Goal: Information Seeking & Learning: Learn about a topic

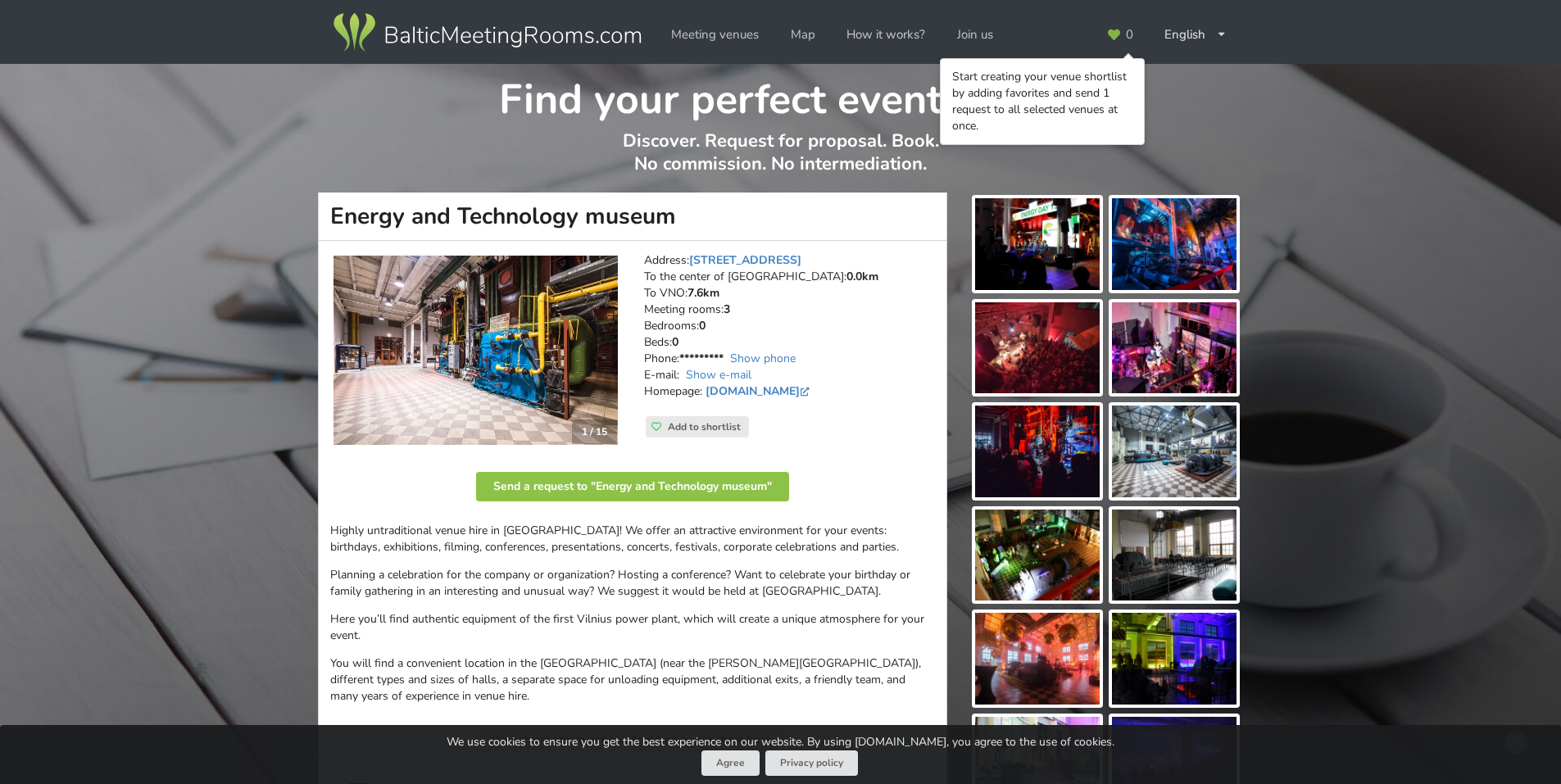
click at [550, 325] on img at bounding box center [476, 349] width 284 height 190
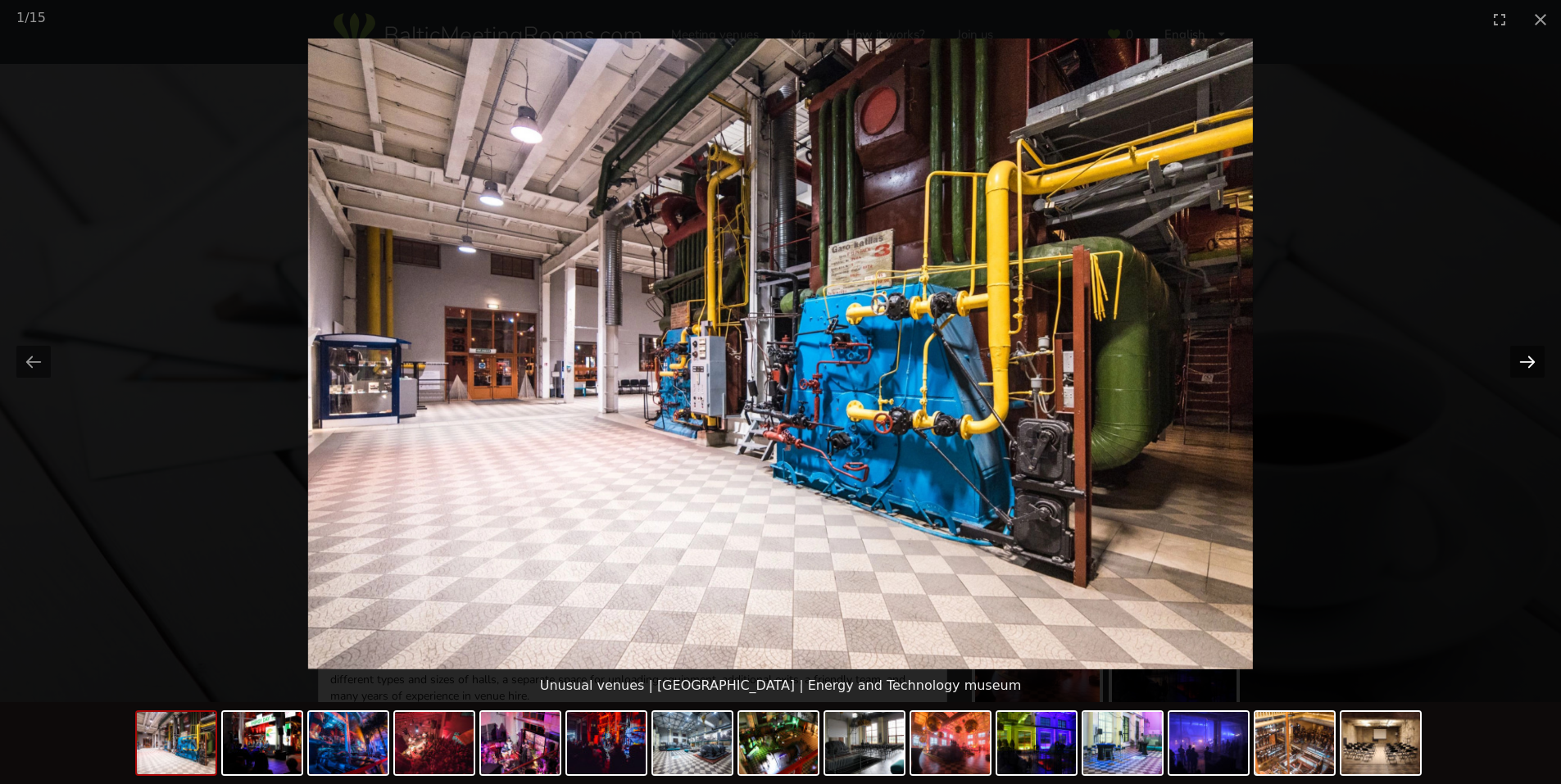
click at [1537, 351] on button "Next slide" at bounding box center [1527, 361] width 35 height 32
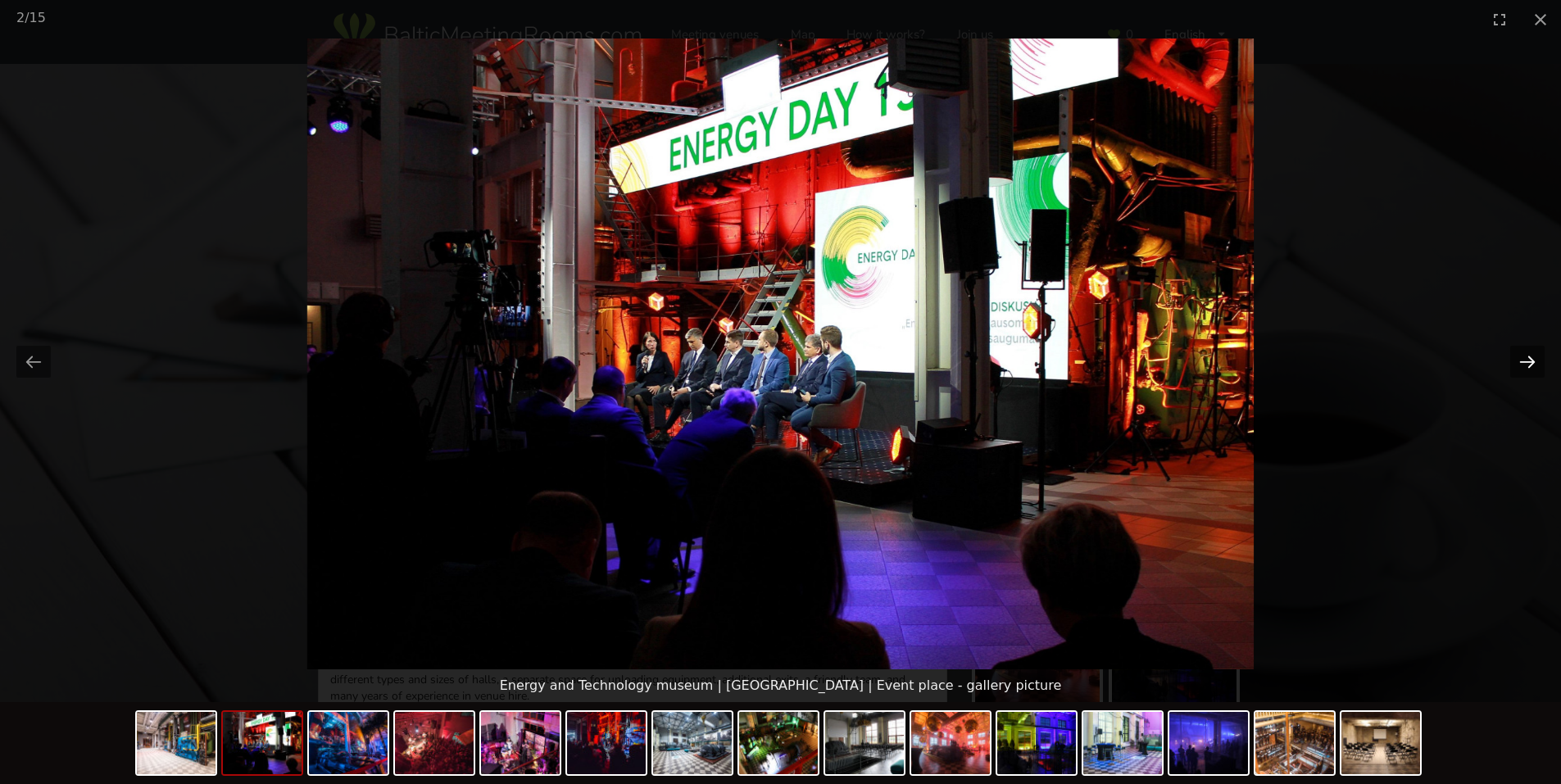
click at [1532, 353] on button "Next slide" at bounding box center [1527, 361] width 35 height 32
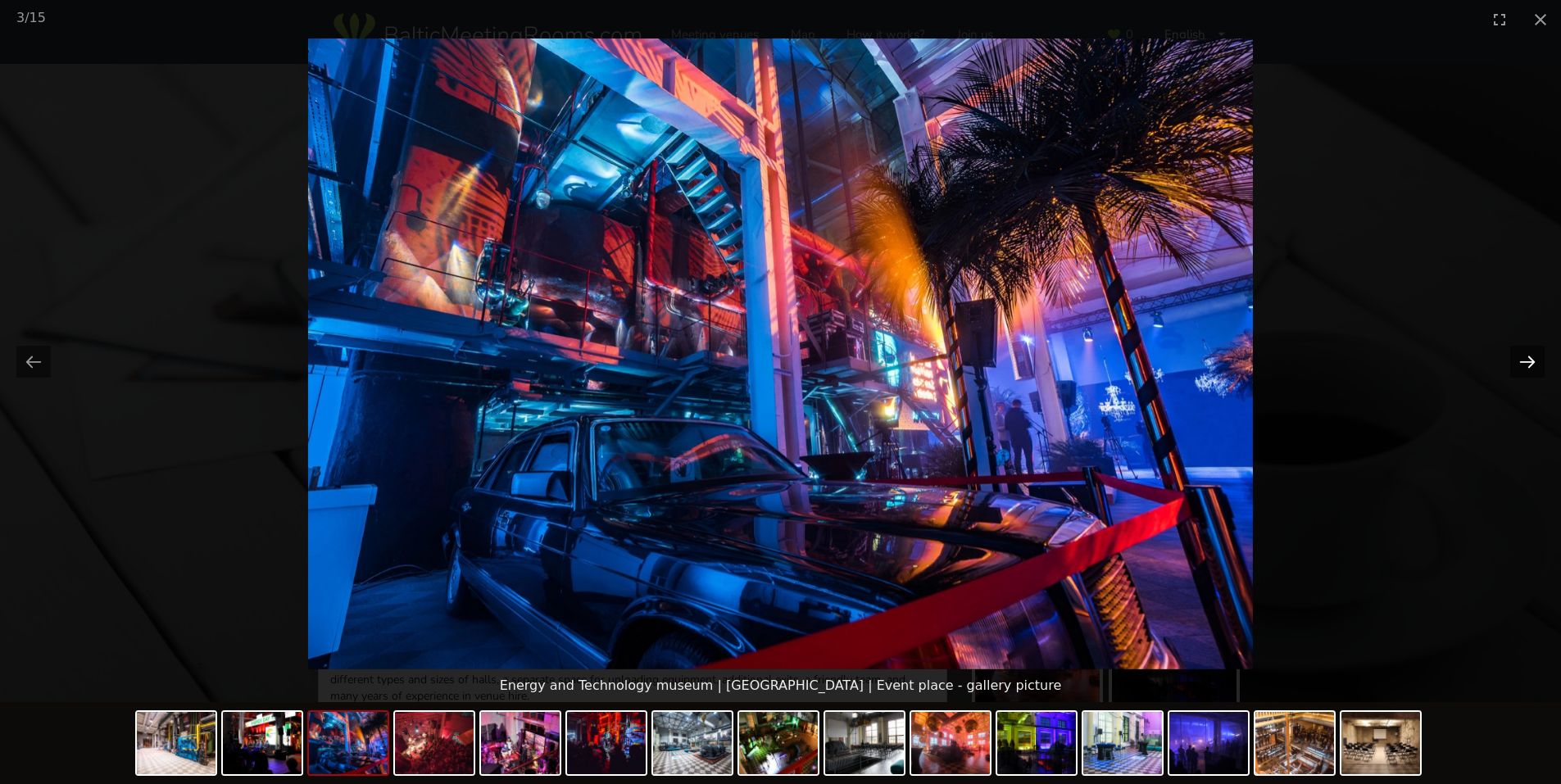
click at [1530, 353] on button "Next slide" at bounding box center [1527, 361] width 35 height 32
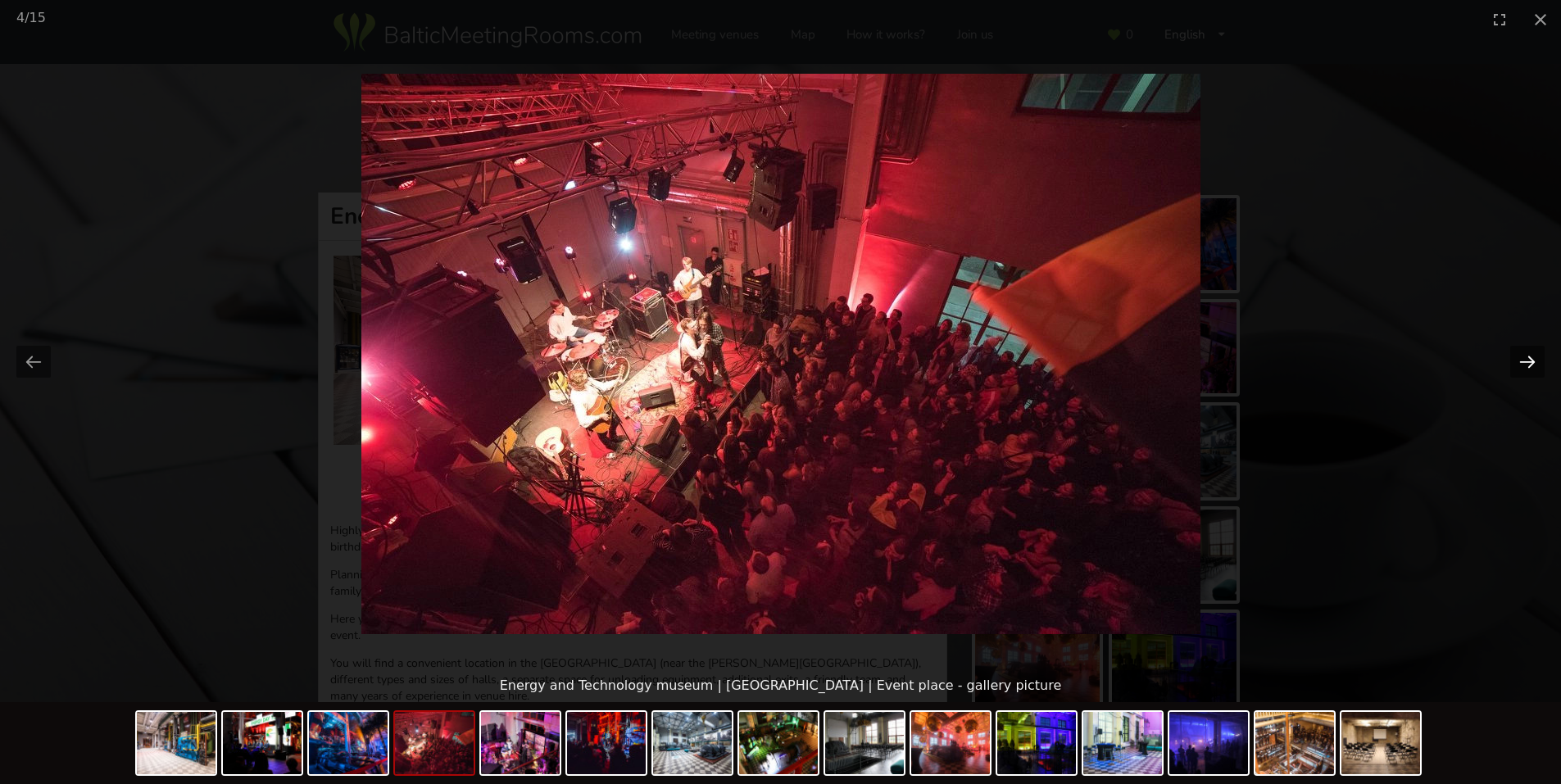
click at [1528, 353] on button "Next slide" at bounding box center [1527, 361] width 35 height 32
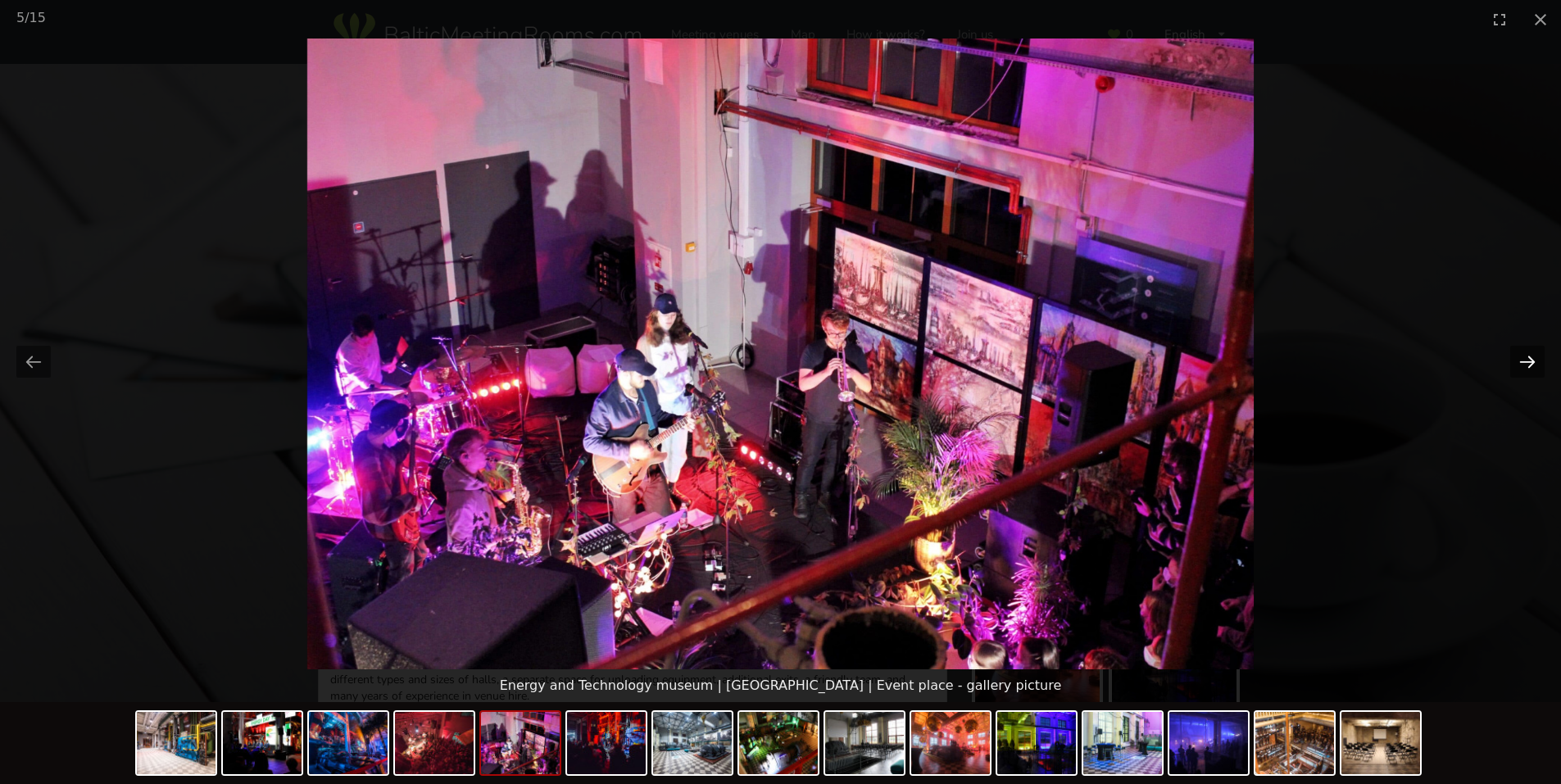
click at [1524, 353] on button "Next slide" at bounding box center [1527, 361] width 35 height 32
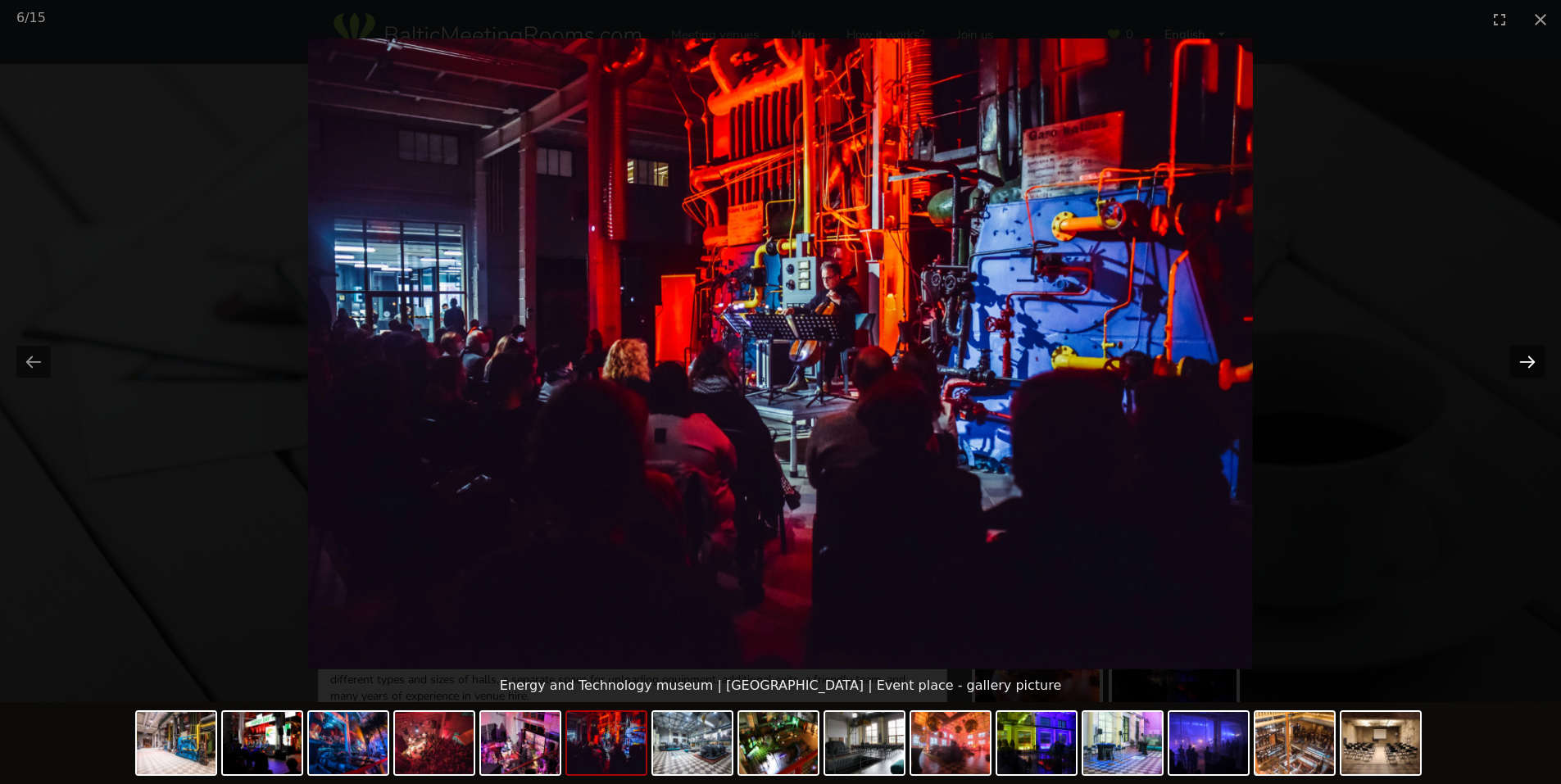
click at [1524, 353] on button "Next slide" at bounding box center [1527, 361] width 35 height 32
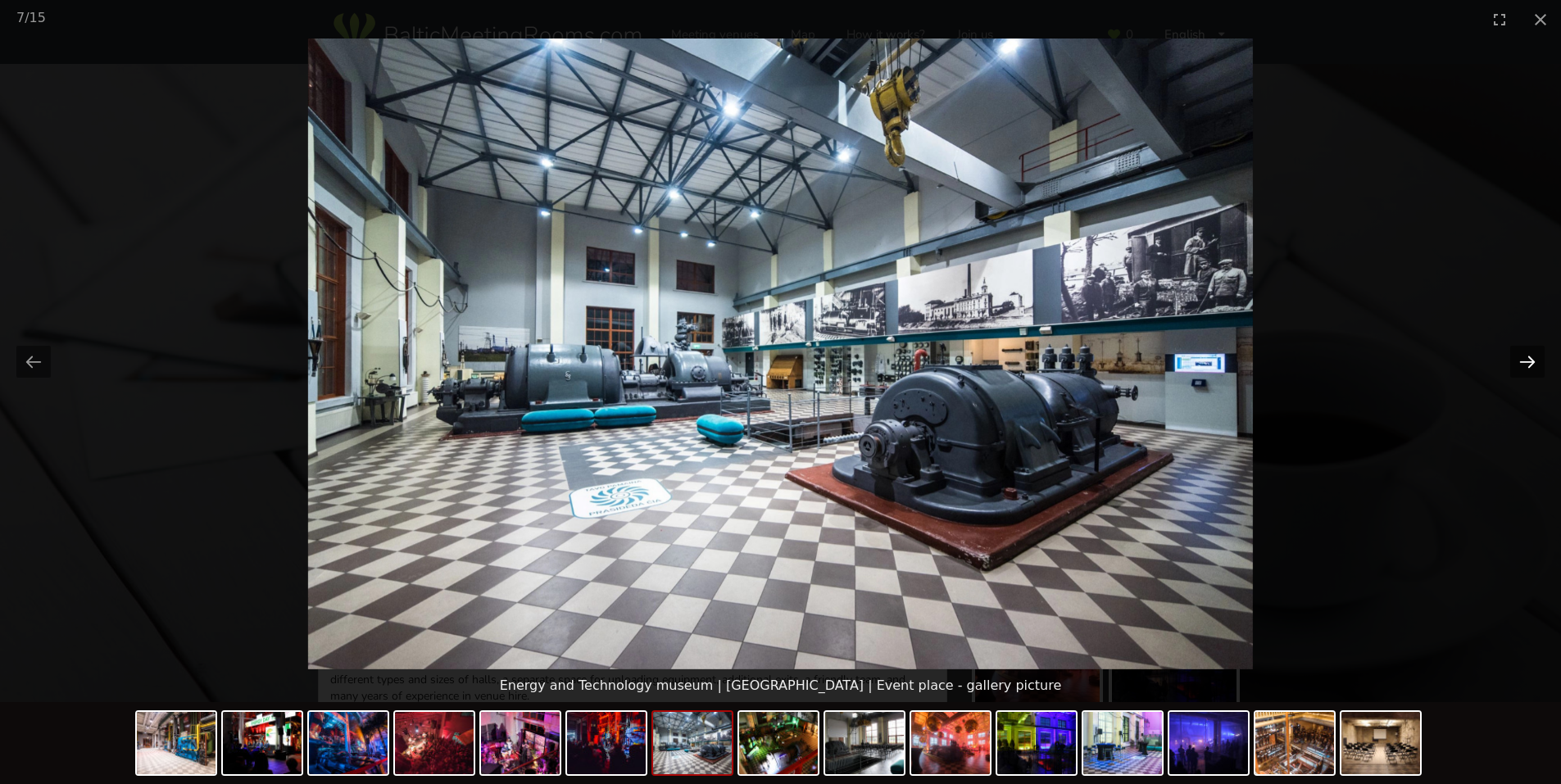
click at [1523, 353] on button "Next slide" at bounding box center [1527, 361] width 35 height 32
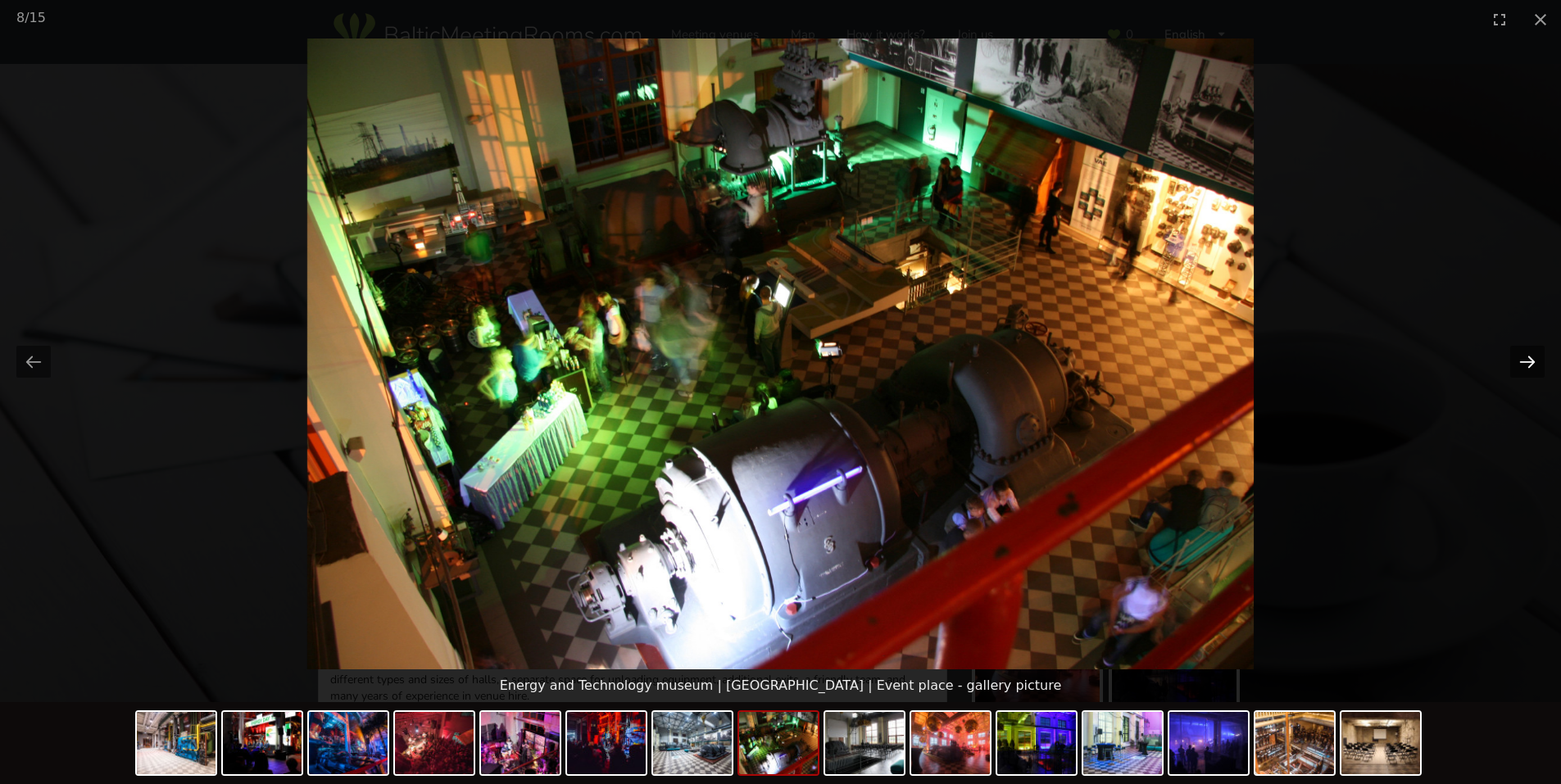
click at [1523, 353] on button "Next slide" at bounding box center [1527, 361] width 35 height 32
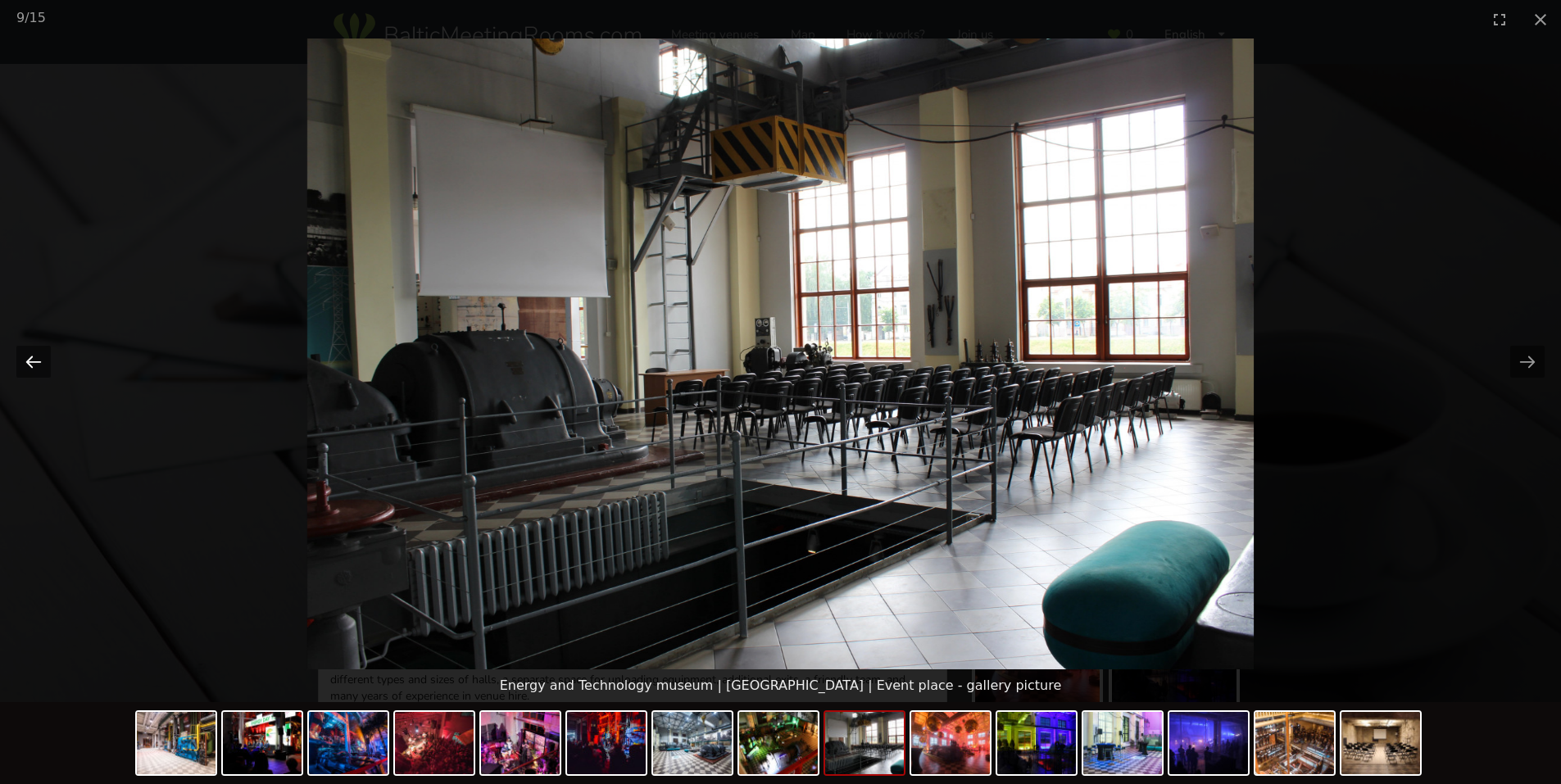
click at [32, 354] on button "Previous slide" at bounding box center [34, 361] width 35 height 32
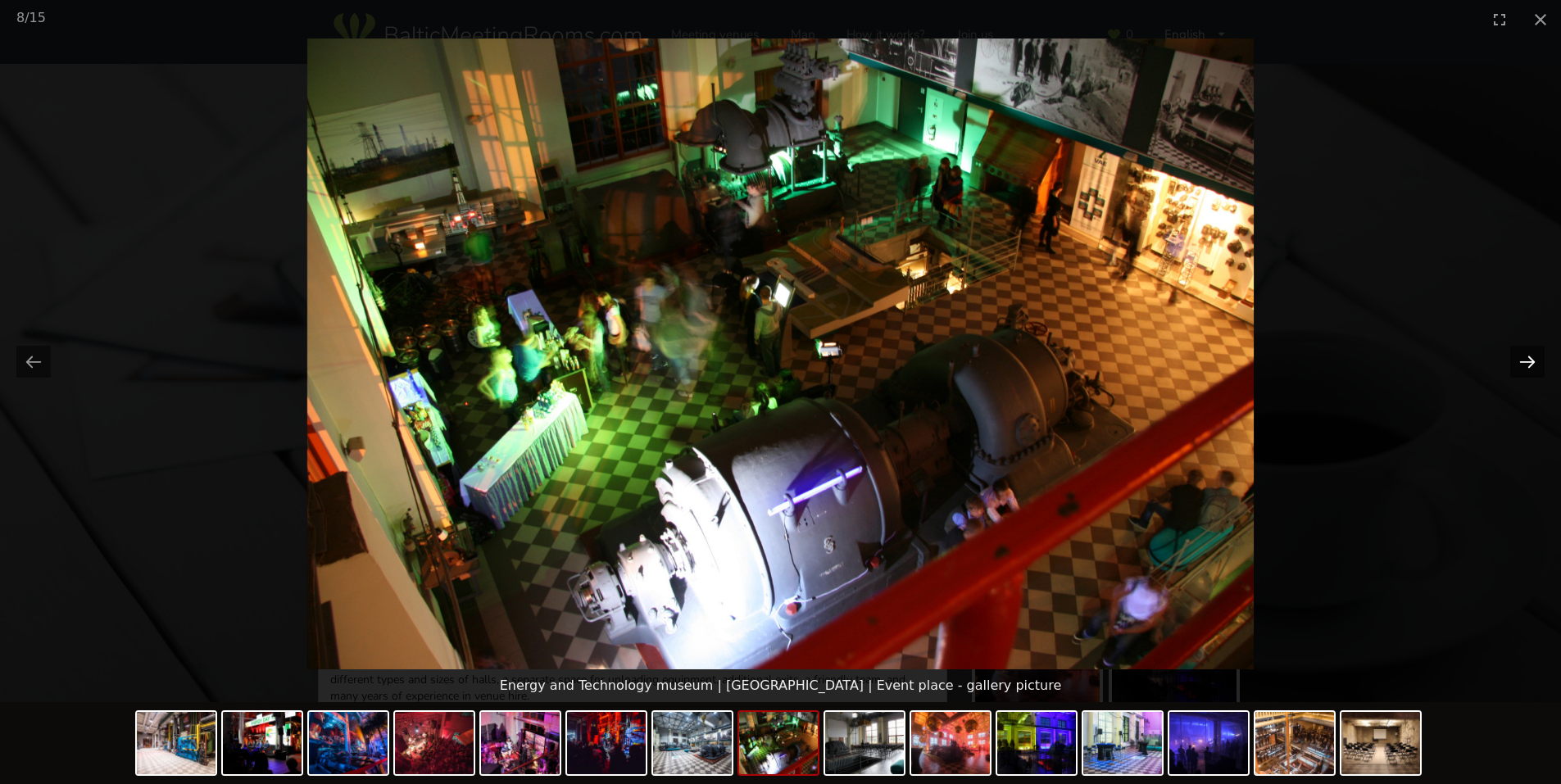
click at [1529, 349] on button "Next slide" at bounding box center [1527, 361] width 35 height 32
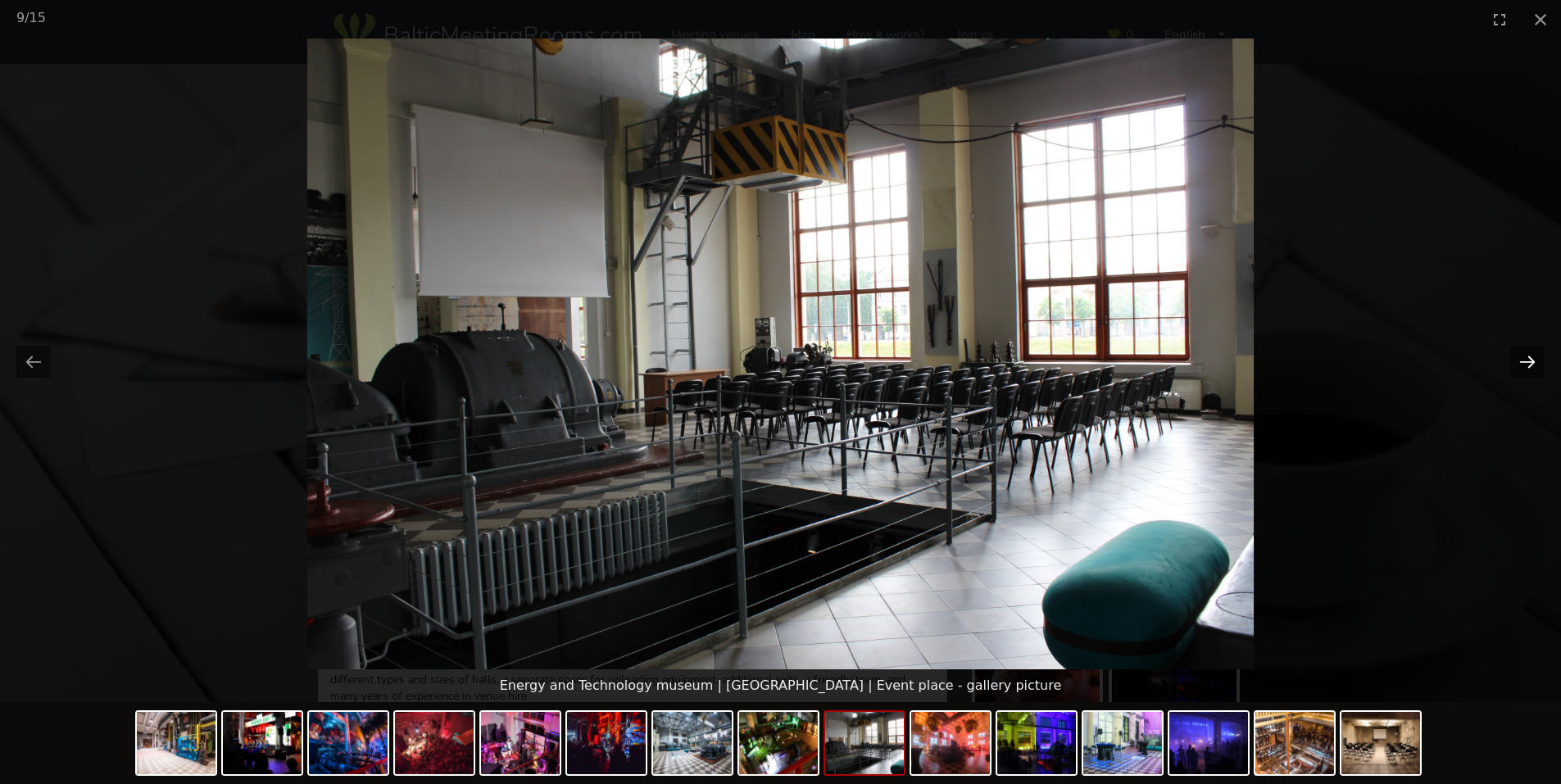
click at [1530, 350] on button "Next slide" at bounding box center [1527, 361] width 35 height 32
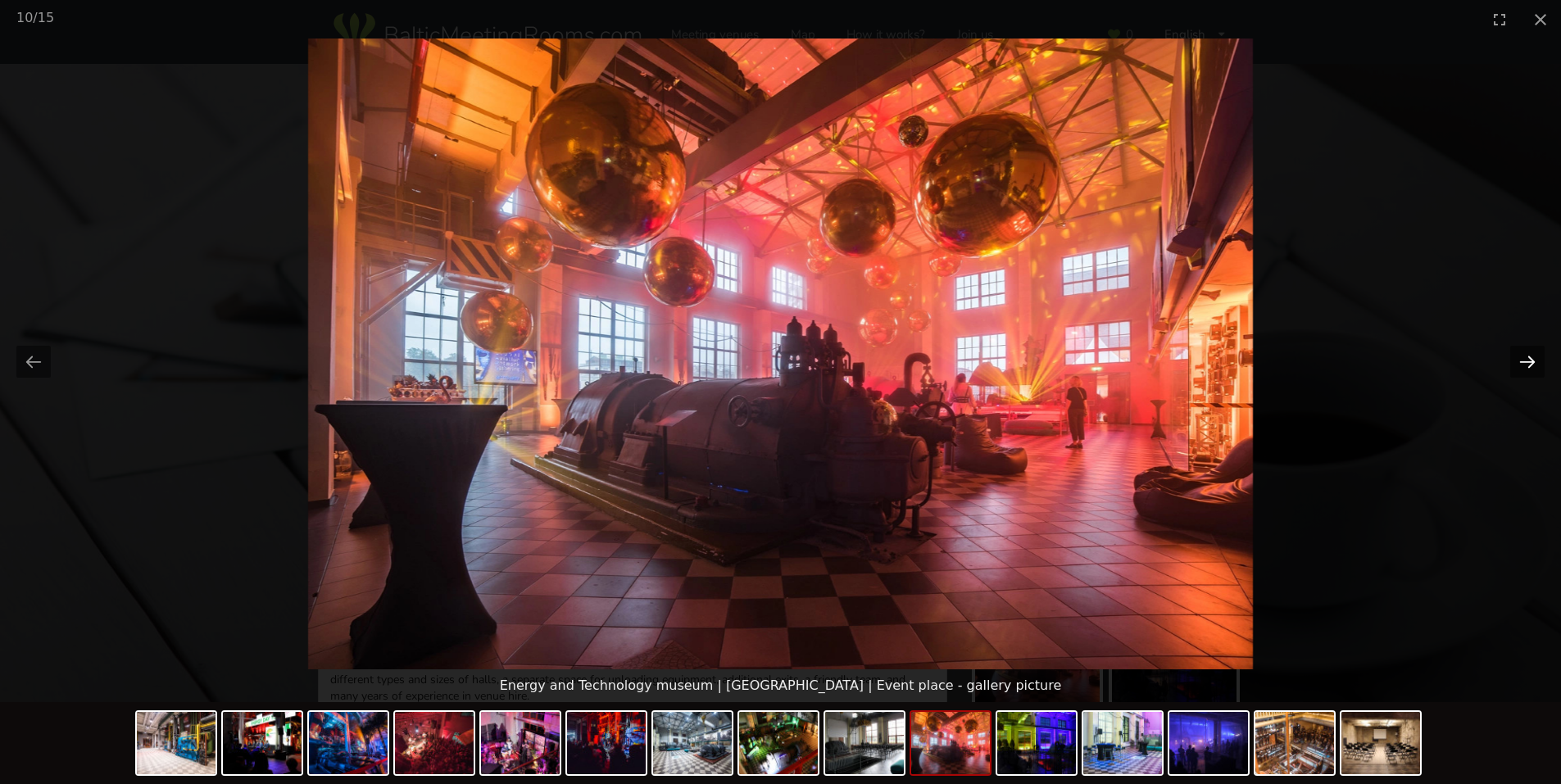
click at [1530, 348] on button "Next slide" at bounding box center [1527, 361] width 35 height 32
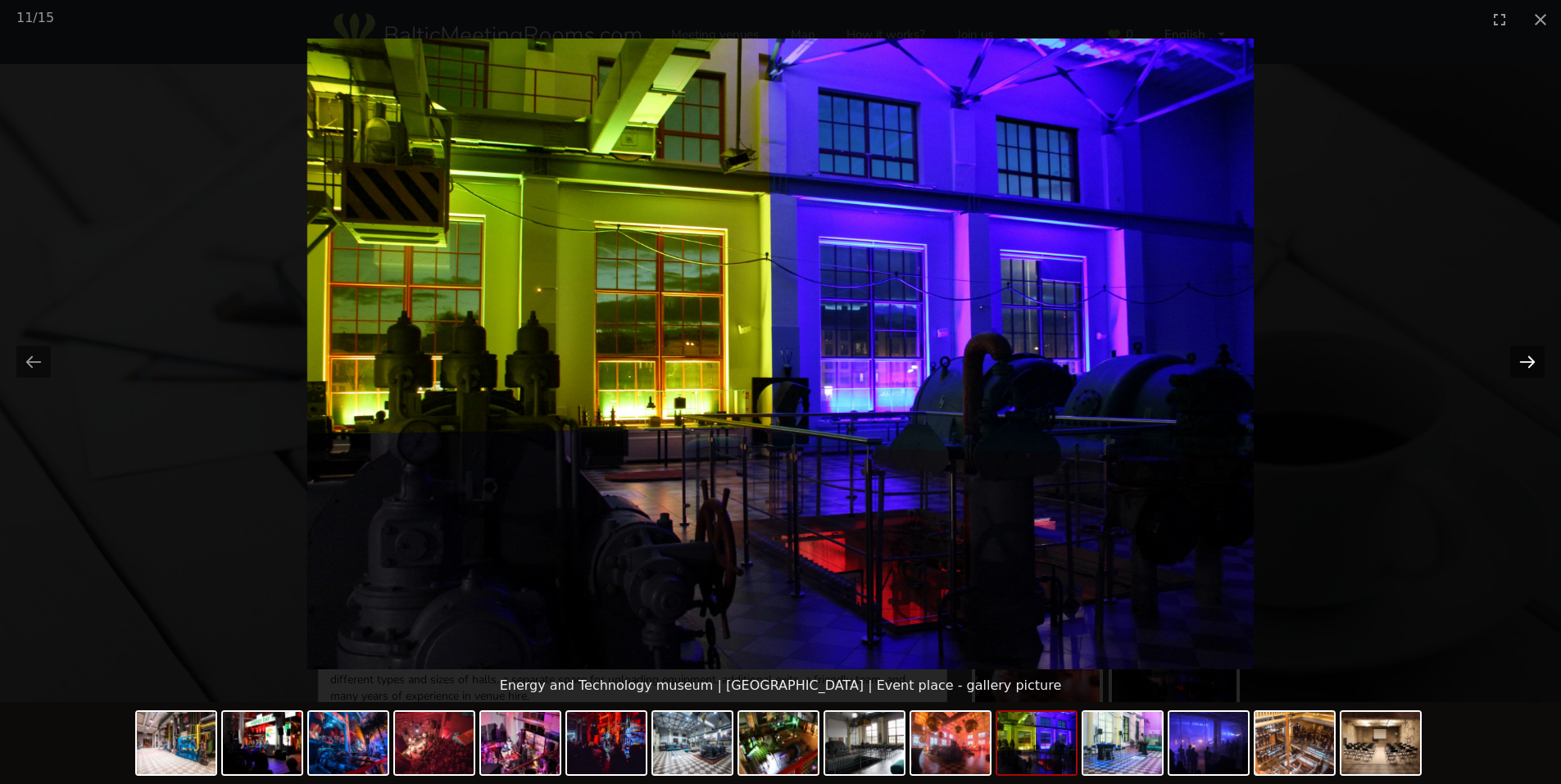
click at [1529, 348] on button "Next slide" at bounding box center [1527, 361] width 35 height 32
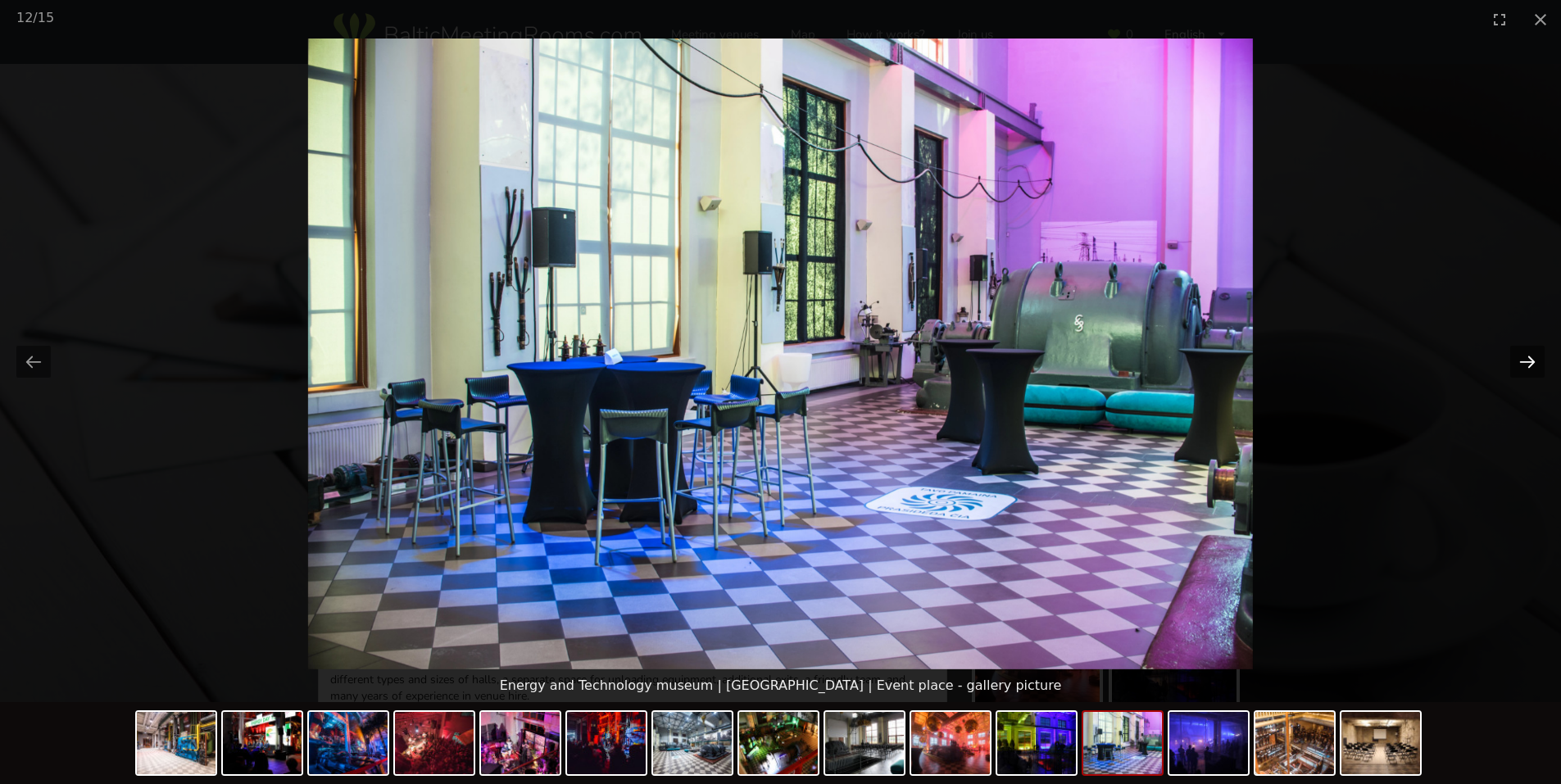
click at [1529, 346] on button "Next slide" at bounding box center [1527, 361] width 35 height 32
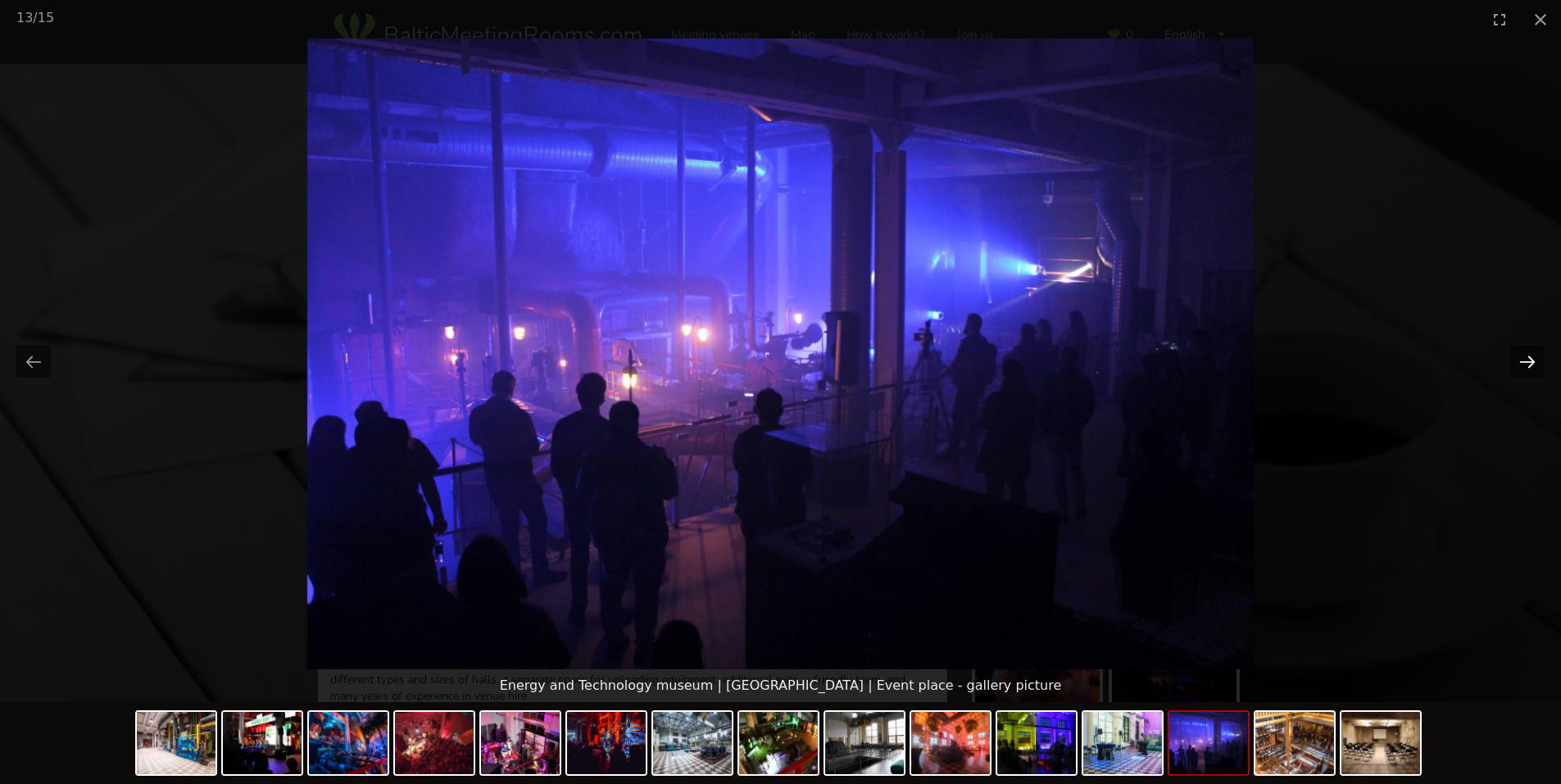
click at [1528, 346] on button "Next slide" at bounding box center [1527, 361] width 35 height 32
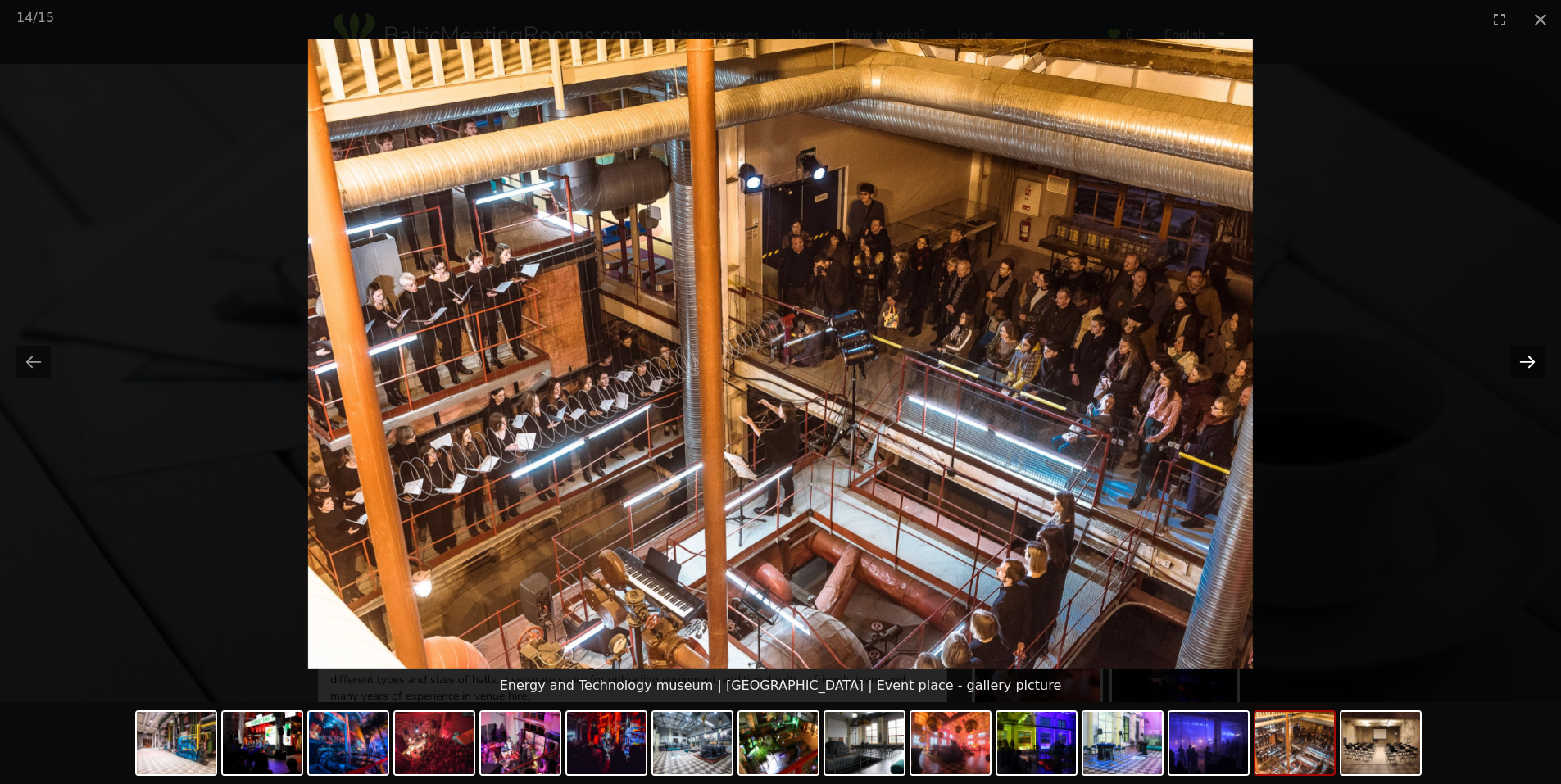
click at [1528, 346] on button "Next slide" at bounding box center [1527, 361] width 35 height 32
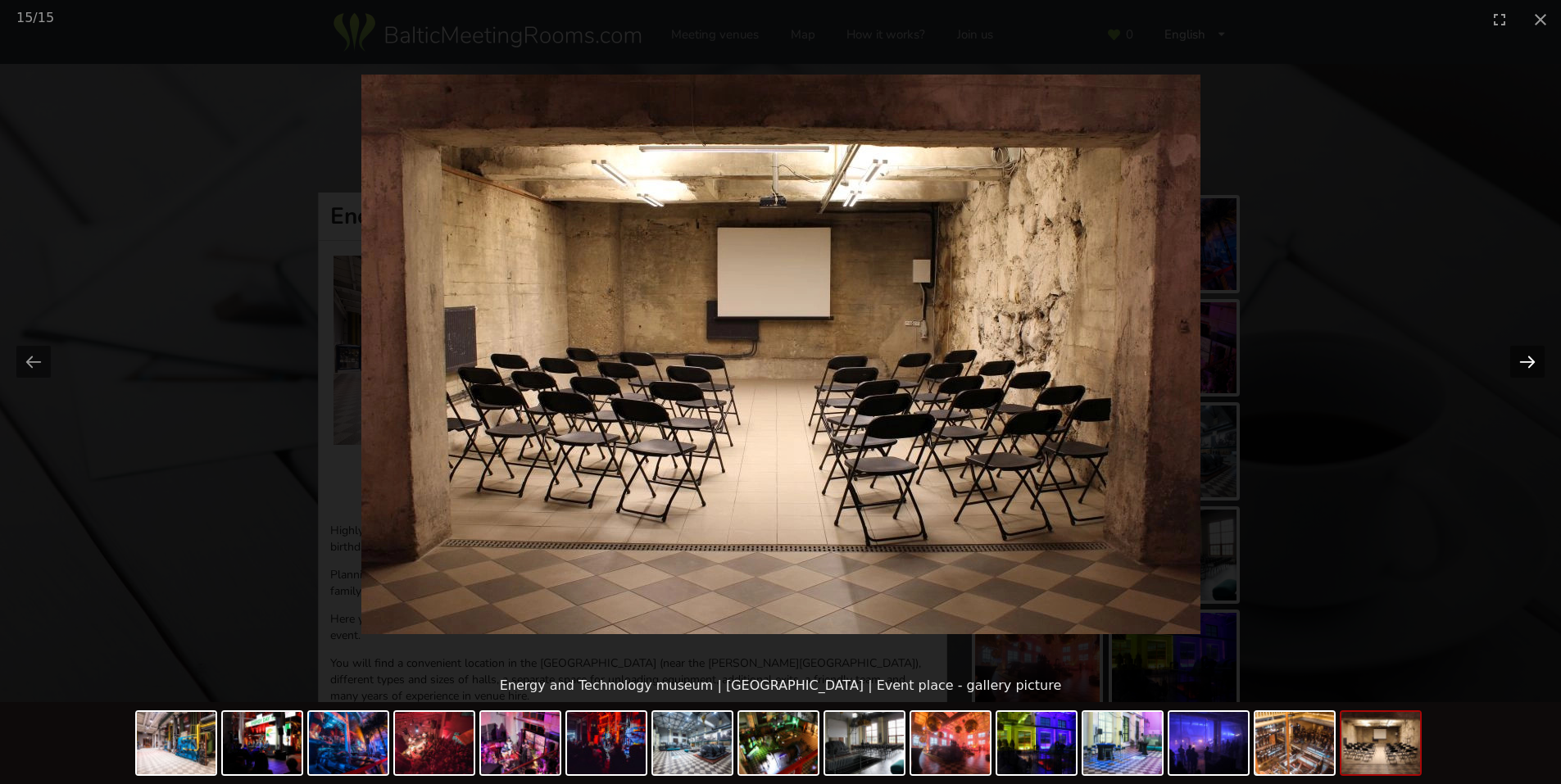
click at [1528, 346] on button "Next slide" at bounding box center [1527, 361] width 35 height 32
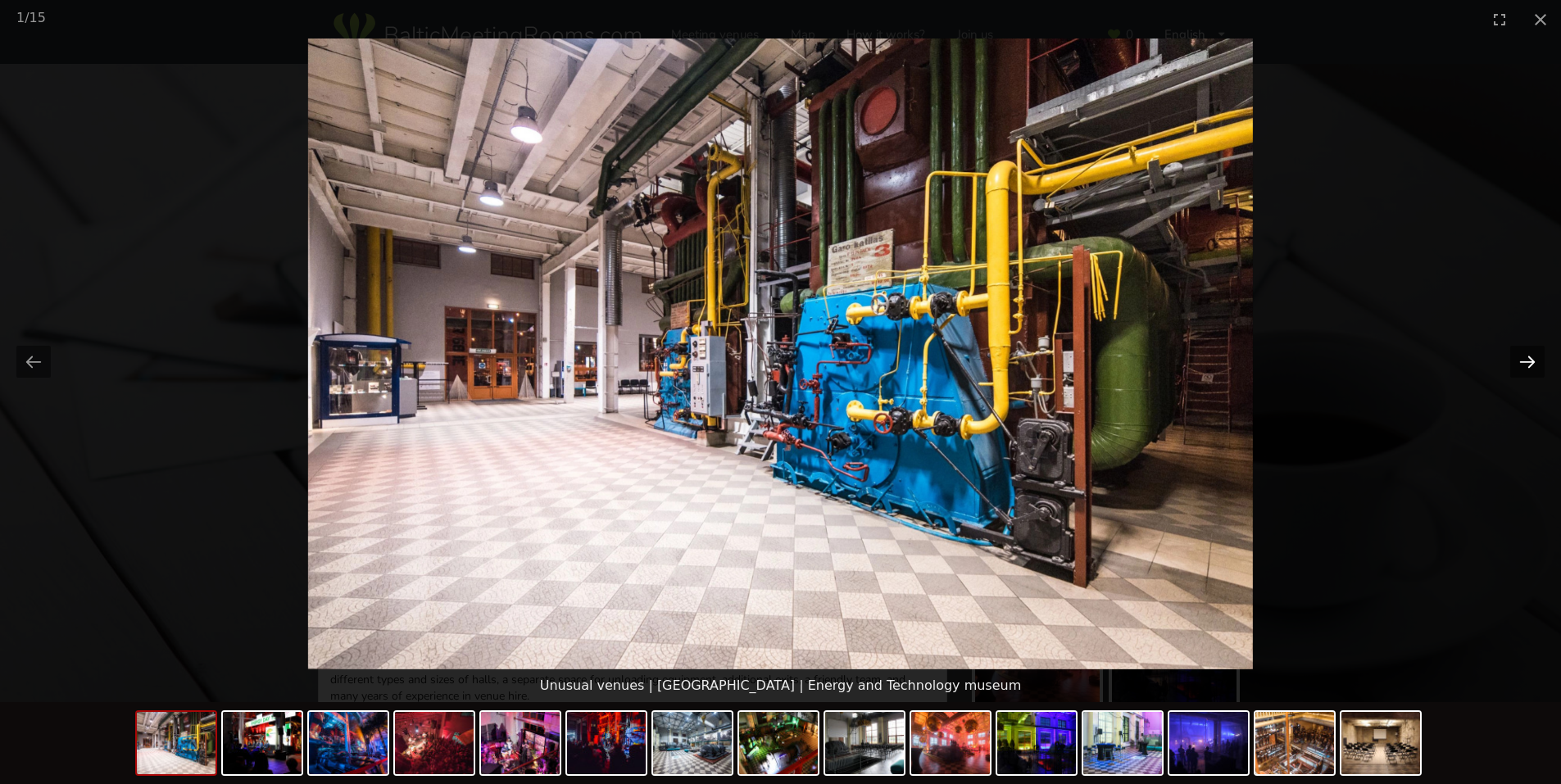
click at [1524, 344] on picture at bounding box center [780, 353] width 1561 height 630
